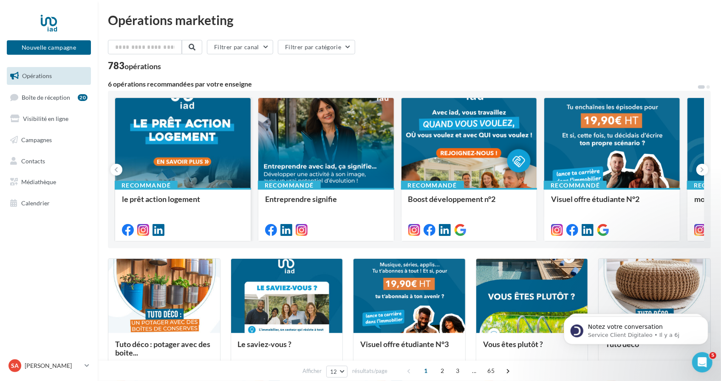
click at [211, 169] on div at bounding box center [182, 143] width 135 height 91
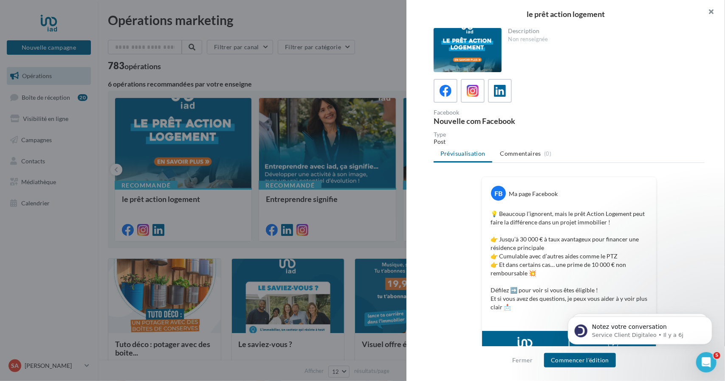
click at [710, 11] on button "button" at bounding box center [708, 12] width 34 height 25
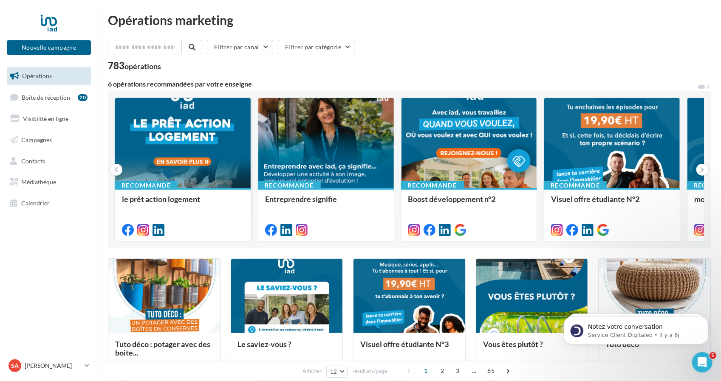
click at [209, 134] on div at bounding box center [182, 143] width 135 height 91
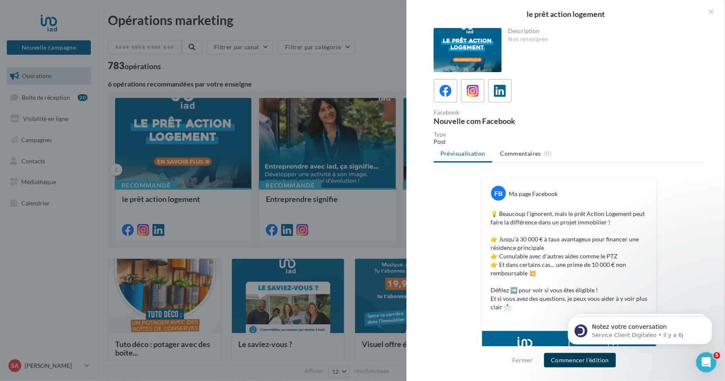
click at [576, 362] on button "Commencer l'édition" at bounding box center [580, 360] width 72 height 14
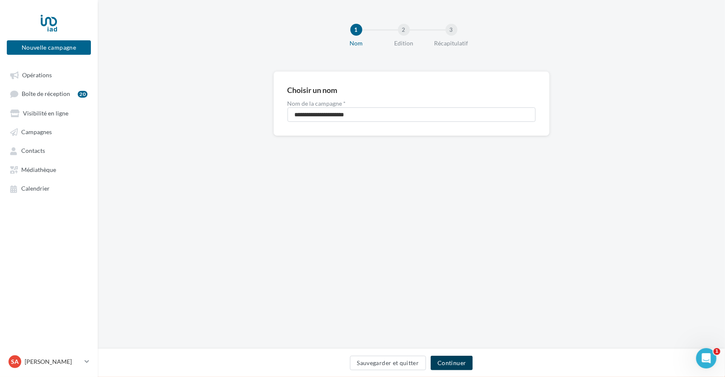
click at [450, 365] on button "Continuer" at bounding box center [452, 363] width 42 height 14
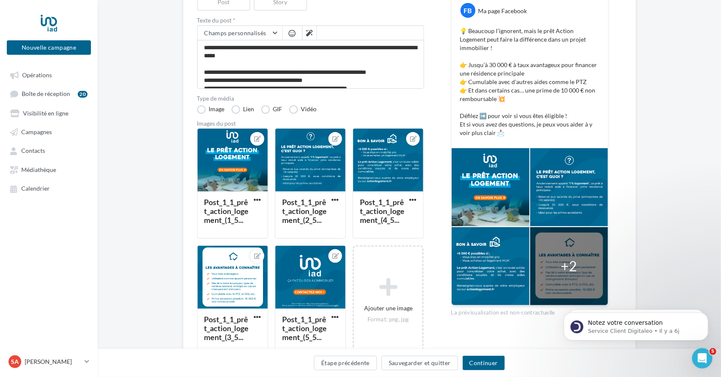
scroll to position [162, 0]
